Goal: Communication & Community: Participate in discussion

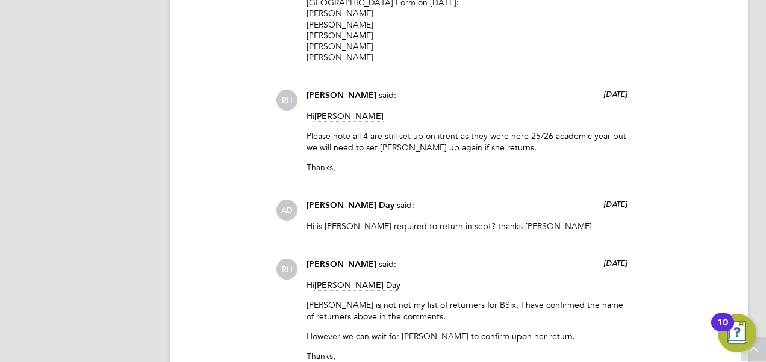
scroll to position [3096, 0]
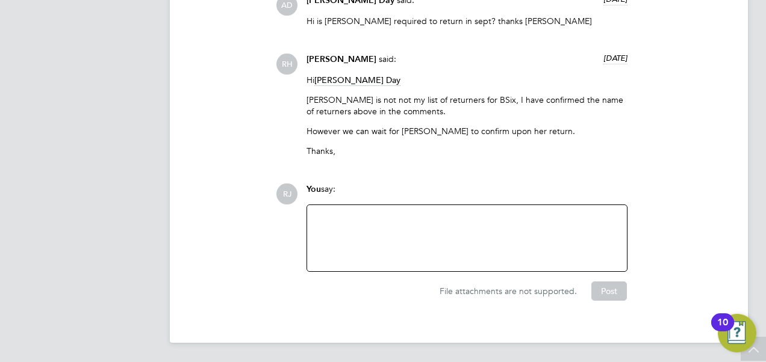
click at [391, 225] on div at bounding box center [466, 239] width 305 height 52
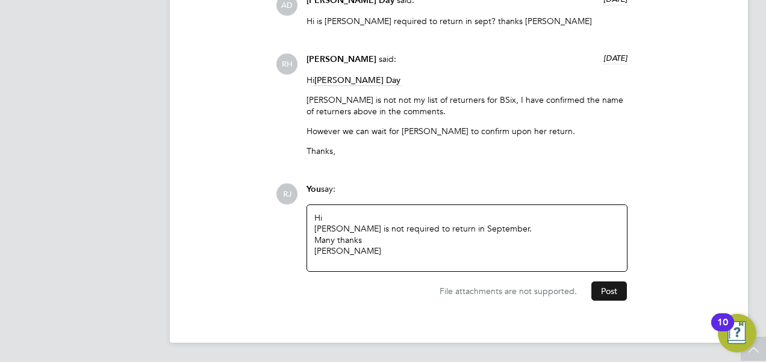
click at [603, 286] on button "Post" at bounding box center [609, 291] width 36 height 19
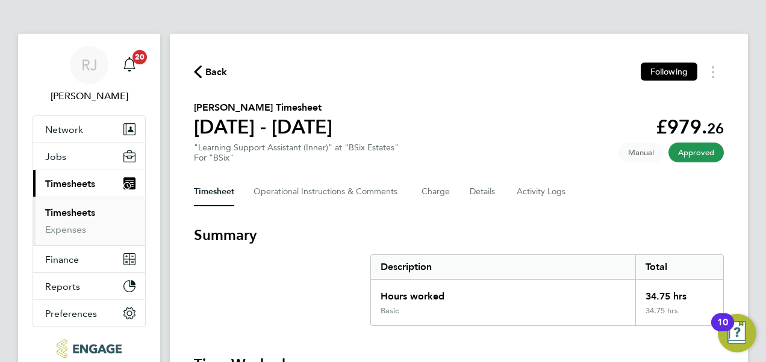
click at [76, 179] on span "Timesheets" at bounding box center [70, 183] width 50 height 11
drag, startPoint x: 64, startPoint y: 211, endPoint x: 164, endPoint y: 232, distance: 102.6
click at [64, 211] on link "Timesheets" at bounding box center [70, 212] width 50 height 11
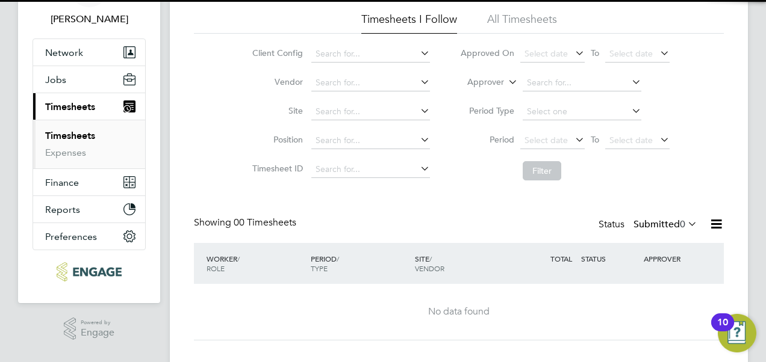
scroll to position [99, 0]
